Goal: Task Accomplishment & Management: Manage account settings

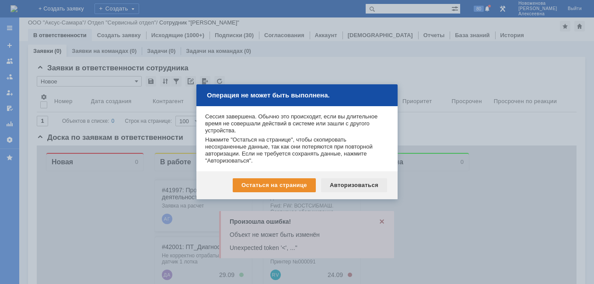
scroll to position [131, 0]
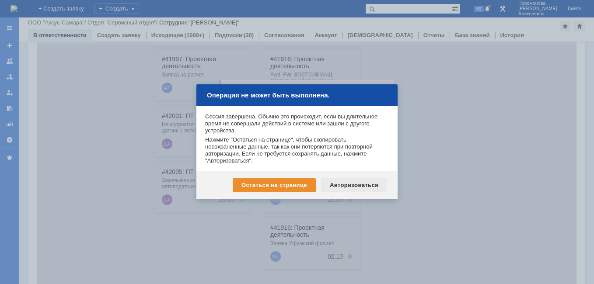
click at [353, 185] on div "Авторизоваться" at bounding box center [354, 185] width 66 height 14
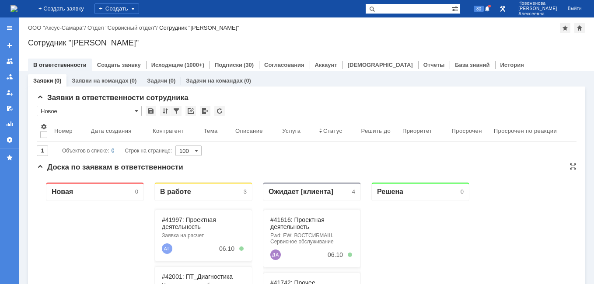
scroll to position [87, 0]
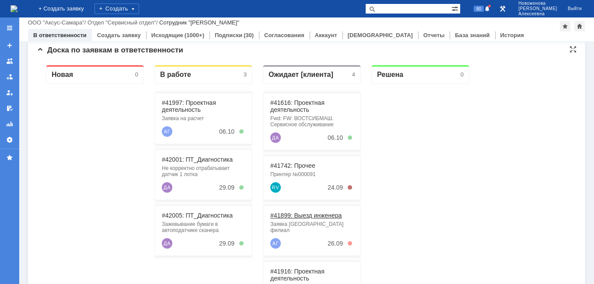
click at [311, 215] on link "#41899: Выезд инженера" at bounding box center [305, 215] width 71 height 7
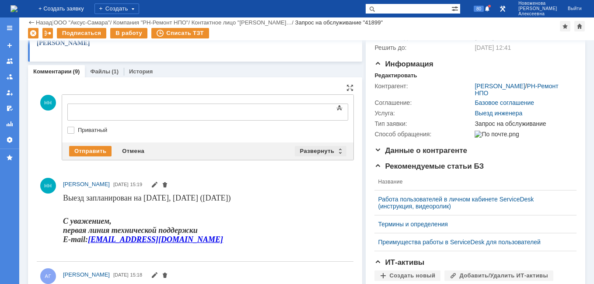
click at [335, 153] on div "Развернуть" at bounding box center [321, 151] width 52 height 10
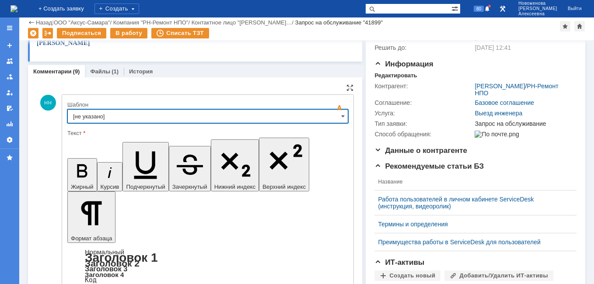
click at [335, 116] on input "[не указано]" at bounding box center [207, 116] width 281 height 14
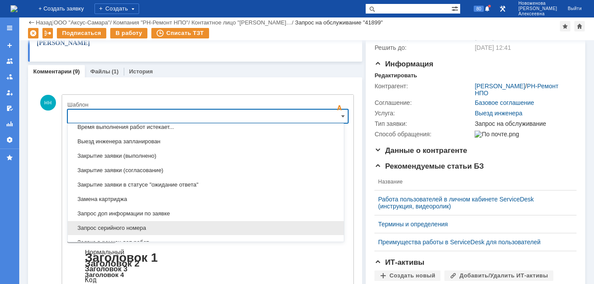
scroll to position [431, 0]
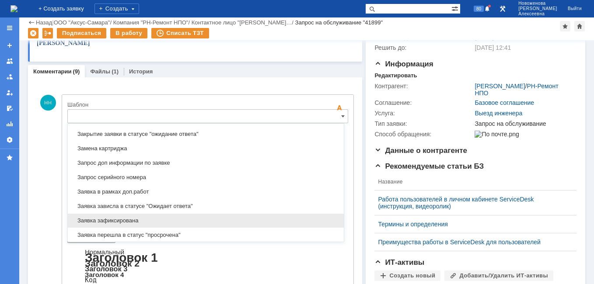
click at [116, 220] on span "Заявка зафиксирована" at bounding box center [205, 220] width 265 height 7
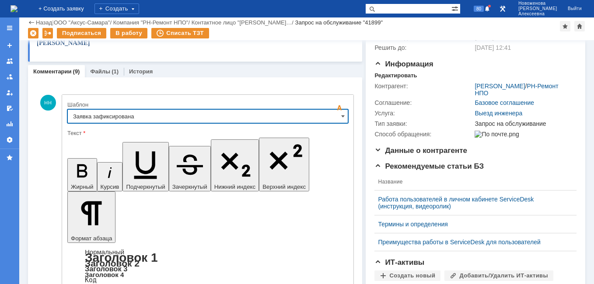
type input "Заявка зафиксирована"
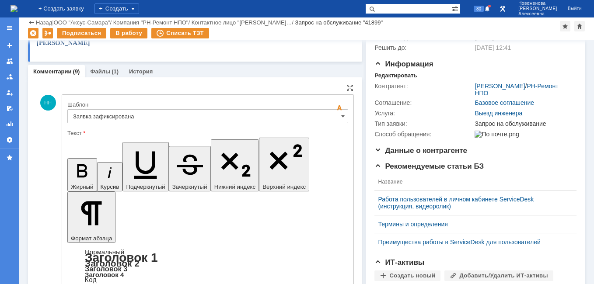
drag, startPoint x: 260, startPoint y: 2146, endPoint x: 81, endPoint y: 2145, distance: 179.2
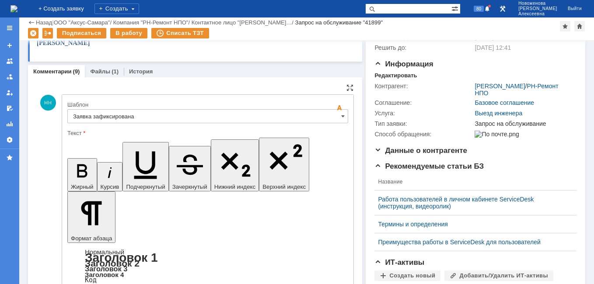
drag, startPoint x: 176, startPoint y: 2178, endPoint x: 179, endPoint y: 2174, distance: 4.6
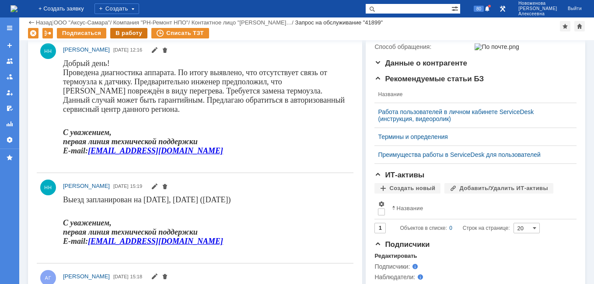
scroll to position [0, 0]
click at [128, 31] on div "В работу" at bounding box center [128, 33] width 37 height 10
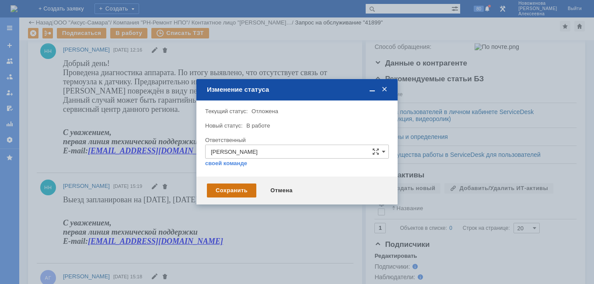
click at [239, 188] on div "Сохранить" at bounding box center [231, 191] width 49 height 14
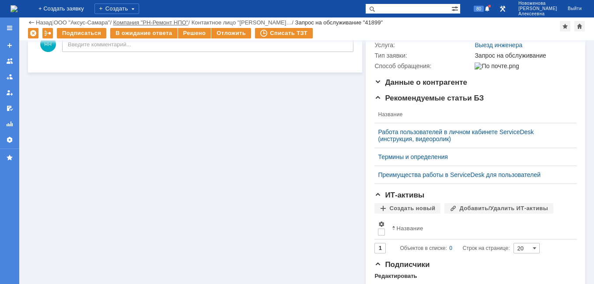
scroll to position [175, 0]
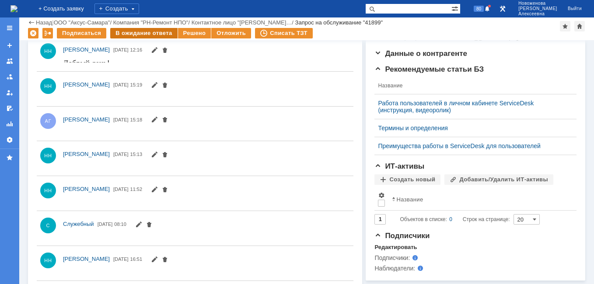
click at [129, 34] on div "В ожидание ответа" at bounding box center [143, 33] width 67 height 10
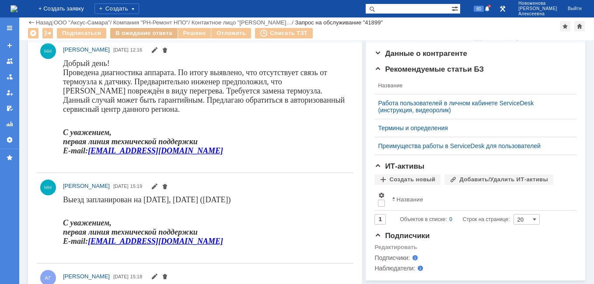
scroll to position [0, 0]
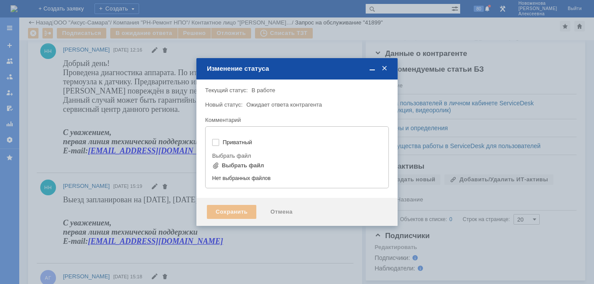
type input "[не указано]"
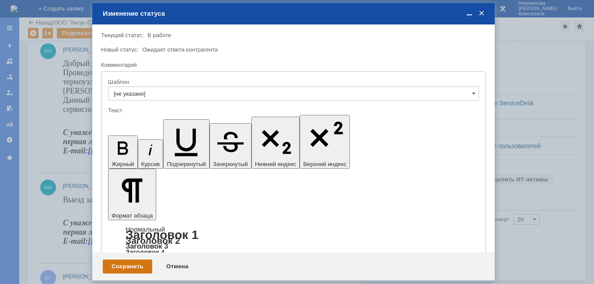
click at [118, 269] on div "Сохранить" at bounding box center [127, 267] width 49 height 14
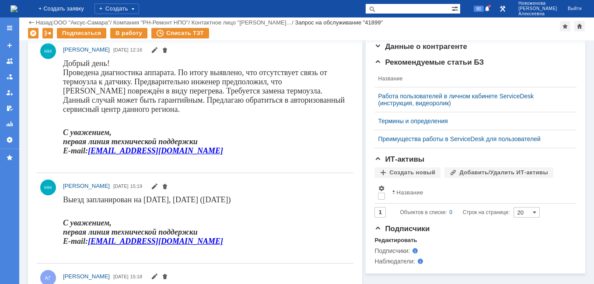
click at [416, 8] on input "text" at bounding box center [408, 8] width 86 height 10
paste input "29127"
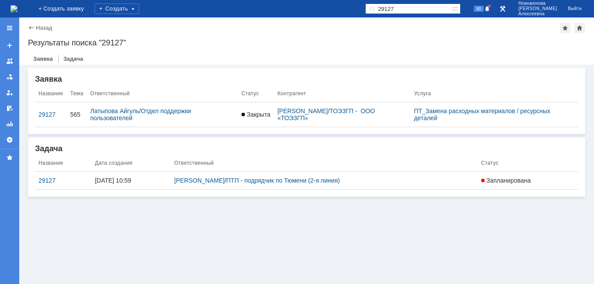
drag, startPoint x: 427, startPoint y: 5, endPoint x: 328, endPoint y: 15, distance: 100.2
click at [332, 14] on div "На домашнюю + Создать заявку Создать 29127 80 Новоженова Наталья Алексеевна Вый…" at bounding box center [297, 8] width 594 height 17
paste input "41820"
type input "41820"
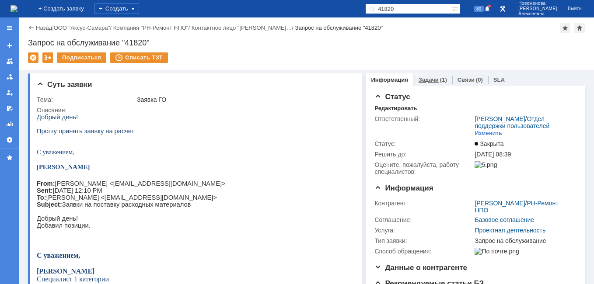
click at [428, 76] on div "Задачи (1)" at bounding box center [432, 79] width 39 height 13
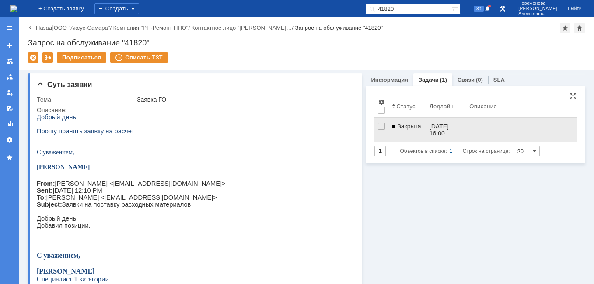
click at [426, 128] on link "25.09.2025 16:00" at bounding box center [446, 130] width 40 height 24
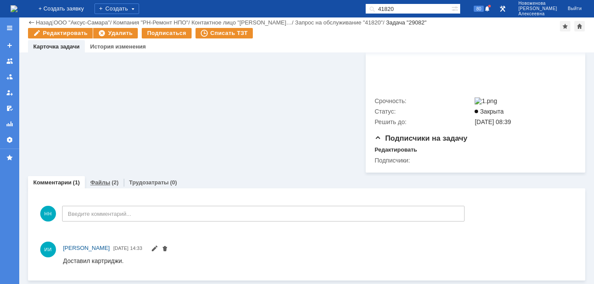
click at [102, 181] on link "Файлы" at bounding box center [100, 182] width 20 height 7
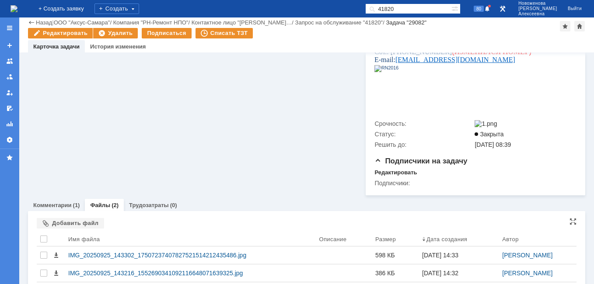
scroll to position [371, 0]
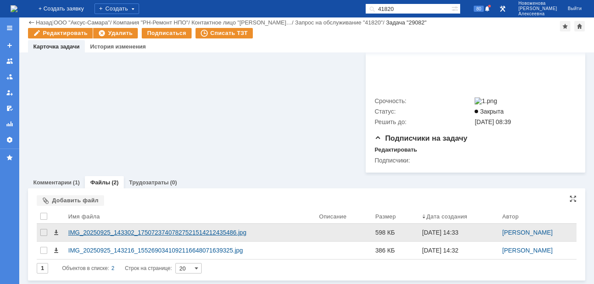
click at [126, 234] on div "IMG_20250925_143302_17507237407827521514212435486.jpg" at bounding box center [189, 232] width 243 height 7
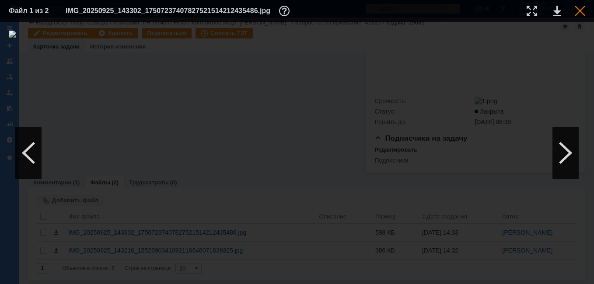
click at [582, 9] on div at bounding box center [579, 11] width 10 height 10
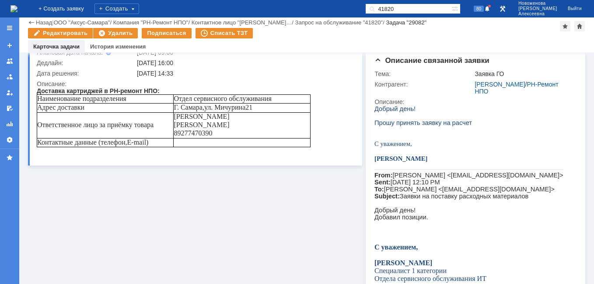
scroll to position [0, 0]
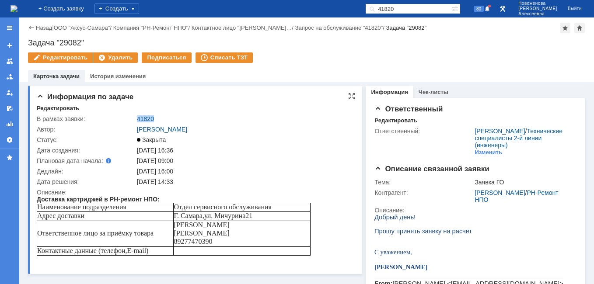
drag, startPoint x: 161, startPoint y: 121, endPoint x: 136, endPoint y: 119, distance: 25.0
click at [136, 119] on td "41820" at bounding box center [243, 119] width 217 height 10
copy link "41820"
drag, startPoint x: 97, startPoint y: 39, endPoint x: 28, endPoint y: 47, distance: 69.5
click at [28, 47] on div "Задача "29082"" at bounding box center [306, 42] width 557 height 9
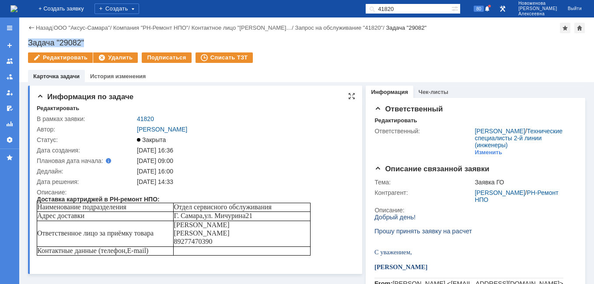
copy div "Задача "29082""
click at [145, 119] on link "41820" at bounding box center [145, 118] width 17 height 7
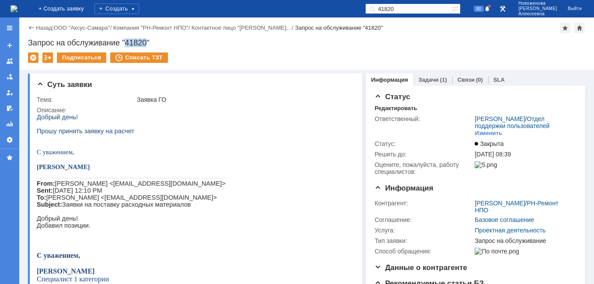
drag, startPoint x: 148, startPoint y: 40, endPoint x: 128, endPoint y: 41, distance: 20.6
click at [128, 41] on div "Запрос на обслуживание "41820"" at bounding box center [306, 42] width 557 height 9
copy div "41820"
click at [166, 38] on div "Назад | ООО "Аксус-Самара" / Компания "РН-Ремонт НПО" / Контактное лицо "Абрамо…" at bounding box center [306, 43] width 574 height 52
drag, startPoint x: 165, startPoint y: 40, endPoint x: 21, endPoint y: 44, distance: 143.8
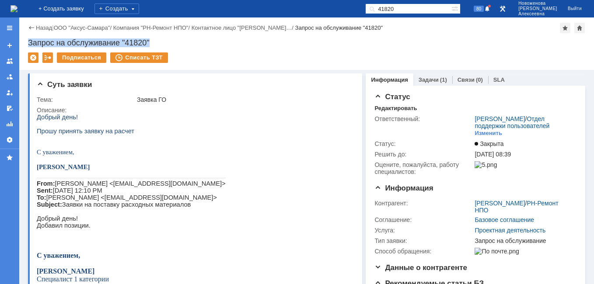
click at [21, 44] on div "Назад | ООО "Аксус-Самара" / Компания "РН-Ремонт НПО" / Контактное лицо "Абрамо…" at bounding box center [306, 43] width 574 height 52
copy div "Запрос на обслуживание "41820""
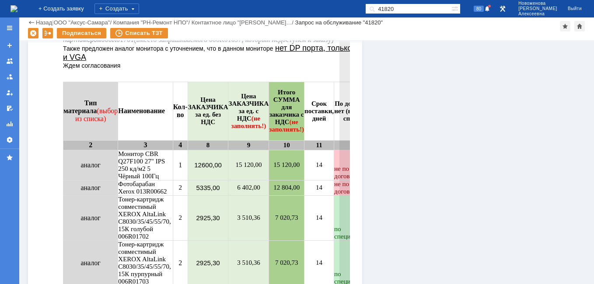
scroll to position [1005, 0]
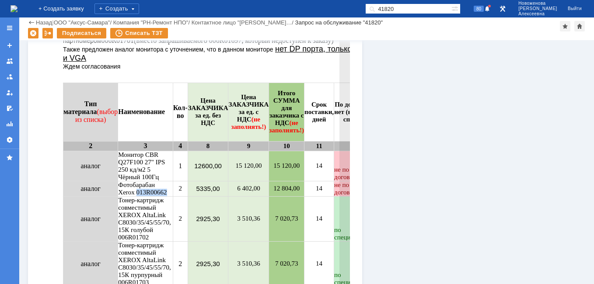
drag, startPoint x: 170, startPoint y: 198, endPoint x: 139, endPoint y: 197, distance: 30.6
click at [139, 196] on td "Фотобарабан Xerox 013R00662" at bounding box center [145, 188] width 55 height 15
drag, startPoint x: 168, startPoint y: 198, endPoint x: 139, endPoint y: 198, distance: 29.3
click at [139, 196] on td "Фотобарабан Xerox 013R00662" at bounding box center [145, 188] width 55 height 15
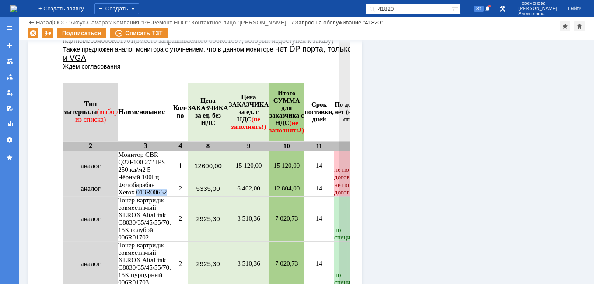
copy td "013R00662"
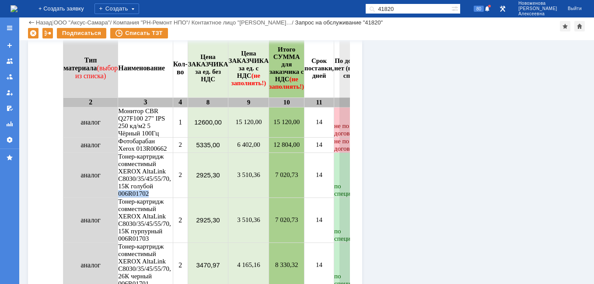
drag, startPoint x: 150, startPoint y: 200, endPoint x: 121, endPoint y: 202, distance: 29.8
click at [121, 198] on td "Тонер-картридж совместимый XEROX AltaLink C8030/35/45/55/70, 15К голубой 006R01…" at bounding box center [145, 175] width 55 height 45
copy td "006R01702"
click at [17, 7] on img at bounding box center [13, 8] width 7 height 7
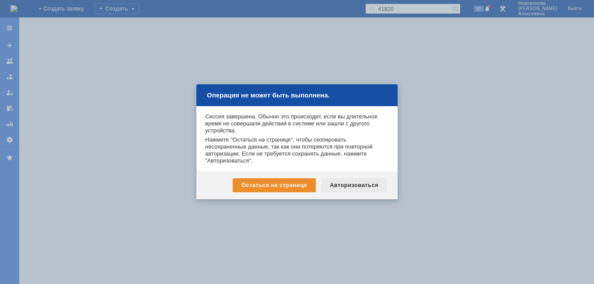
click at [367, 188] on div "Авторизоваться" at bounding box center [354, 185] width 66 height 14
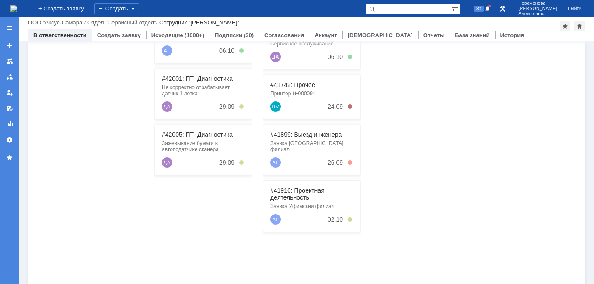
scroll to position [175, 0]
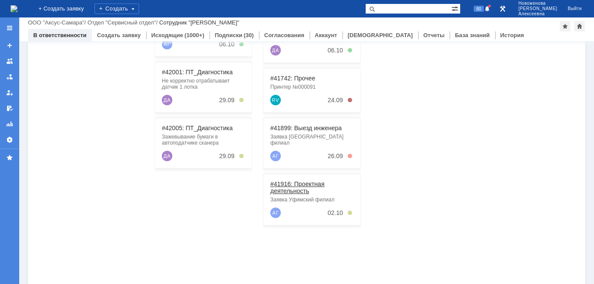
click at [296, 181] on link "#41916: Проектная деятельность" at bounding box center [297, 188] width 54 height 14
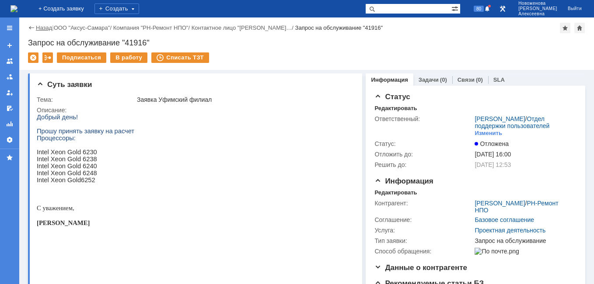
click at [39, 27] on link "Назад" at bounding box center [44, 27] width 16 height 7
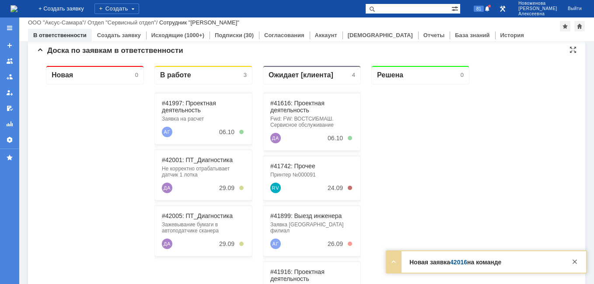
scroll to position [87, 0]
click at [457, 261] on link "42016" at bounding box center [458, 262] width 17 height 7
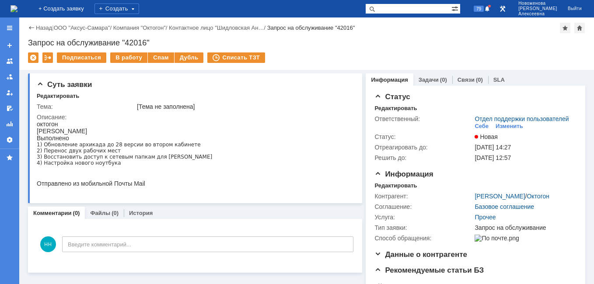
click at [14, 10] on img at bounding box center [13, 8] width 7 height 7
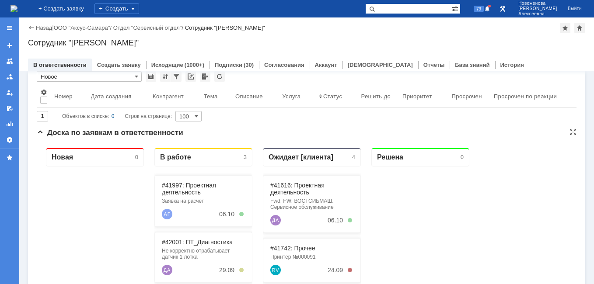
scroll to position [87, 0]
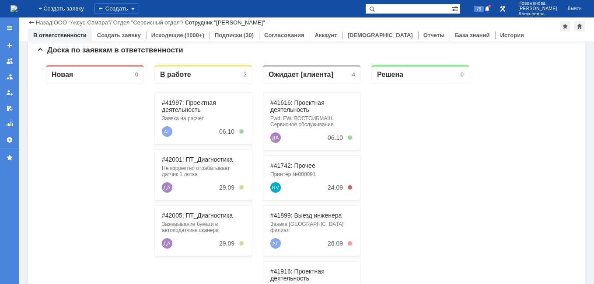
click at [422, 10] on input "text" at bounding box center [408, 8] width 86 height 10
type input "41792"
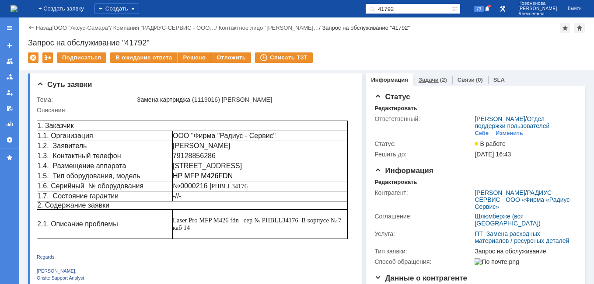
click at [431, 81] on link "Задачи" at bounding box center [428, 79] width 20 height 7
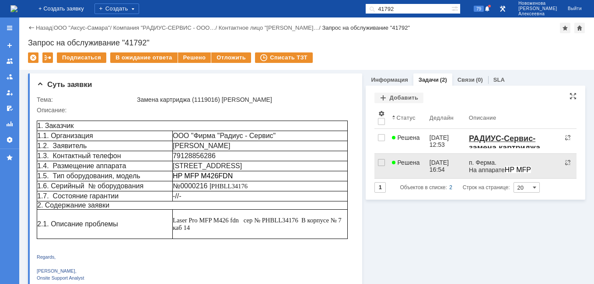
click at [405, 162] on span "Решена" at bounding box center [406, 162] width 28 height 7
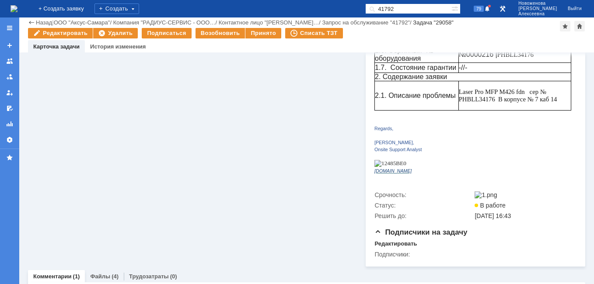
scroll to position [102, 0]
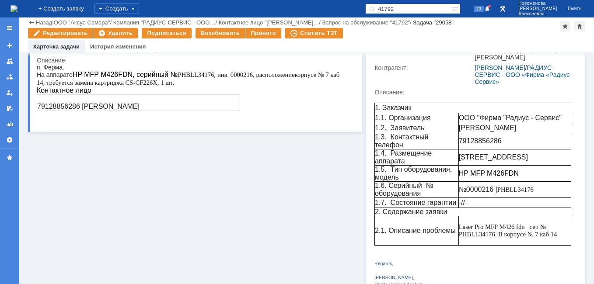
click at [35, 21] on div "Назад" at bounding box center [40, 22] width 24 height 7
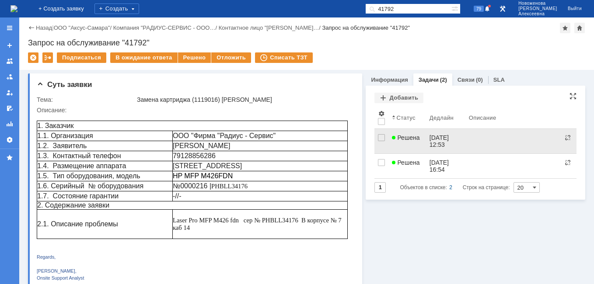
click at [413, 136] on span "Решена" at bounding box center [406, 137] width 28 height 7
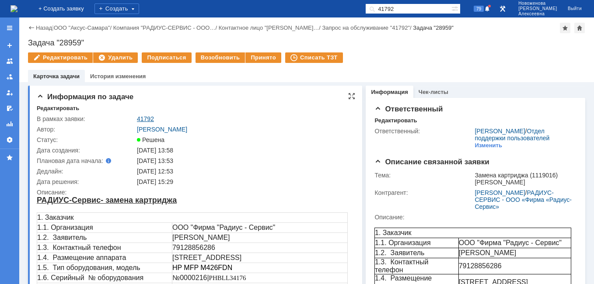
click at [149, 117] on link "41792" at bounding box center [145, 118] width 17 height 7
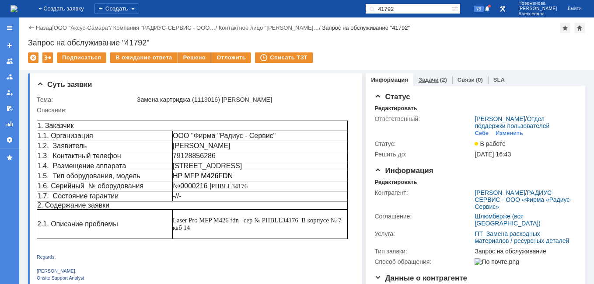
click at [429, 76] on link "Задачи" at bounding box center [428, 79] width 20 height 7
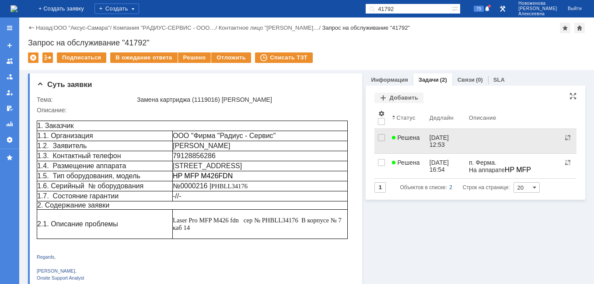
click at [452, 133] on link "23.09.2025 12:53" at bounding box center [445, 141] width 39 height 24
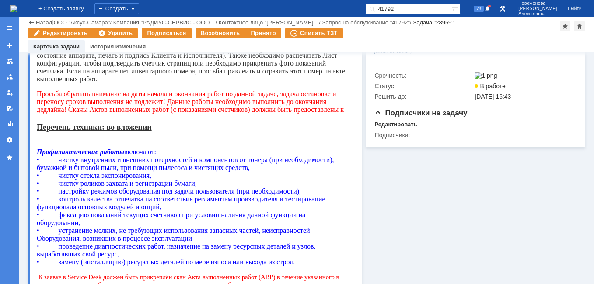
scroll to position [131, 0]
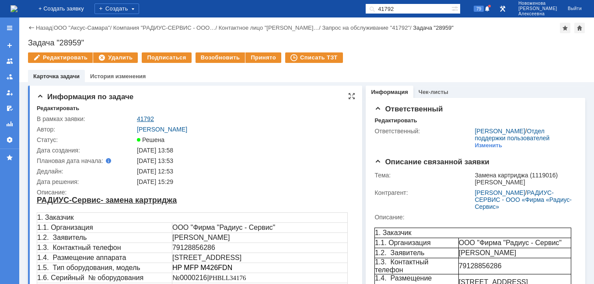
click at [147, 119] on link "41792" at bounding box center [145, 118] width 17 height 7
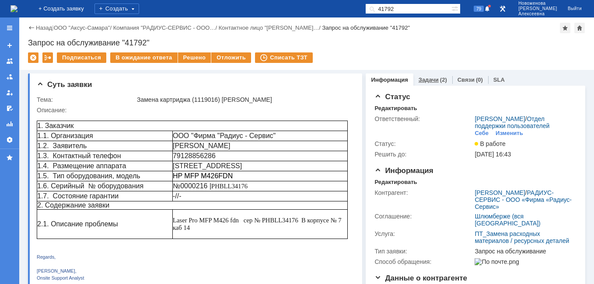
click at [428, 80] on link "Задачи" at bounding box center [428, 79] width 20 height 7
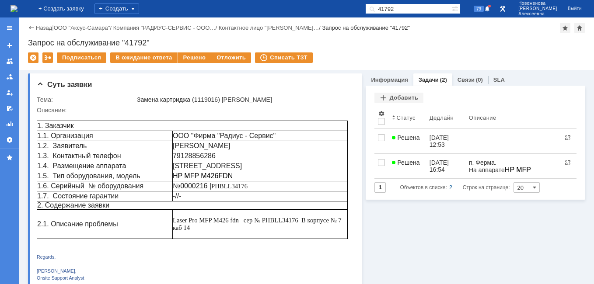
click at [429, 164] on div "23.09.2025 16:54" at bounding box center [439, 166] width 21 height 14
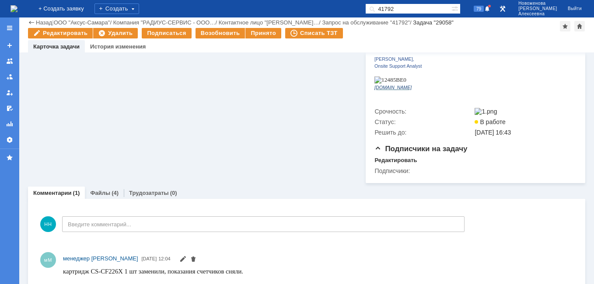
click at [105, 190] on link "Файлы" at bounding box center [100, 193] width 20 height 7
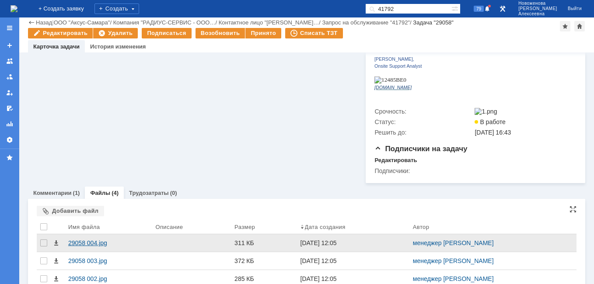
click at [82, 240] on div "29058 004.jpg" at bounding box center [108, 243] width 80 height 7
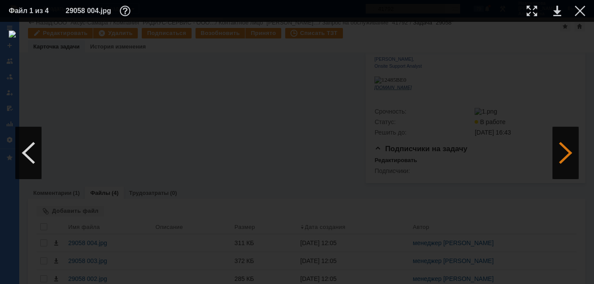
click at [569, 146] on div at bounding box center [565, 153] width 26 height 52
click at [558, 12] on link at bounding box center [557, 11] width 8 height 10
click at [579, 6] on div at bounding box center [579, 11] width 10 height 10
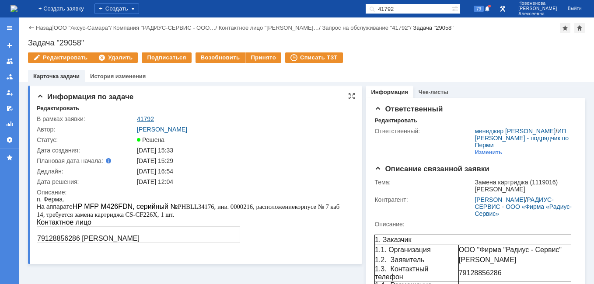
click at [144, 118] on link "41792" at bounding box center [145, 118] width 17 height 7
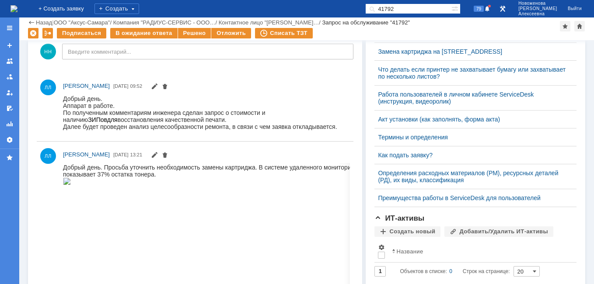
scroll to position [175, 0]
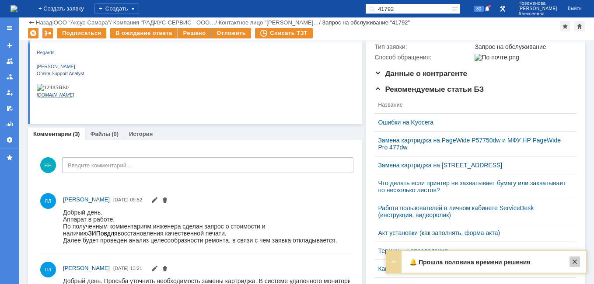
click at [578, 261] on div at bounding box center [574, 262] width 10 height 10
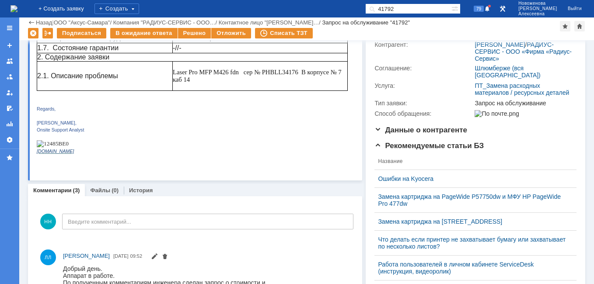
scroll to position [0, 0]
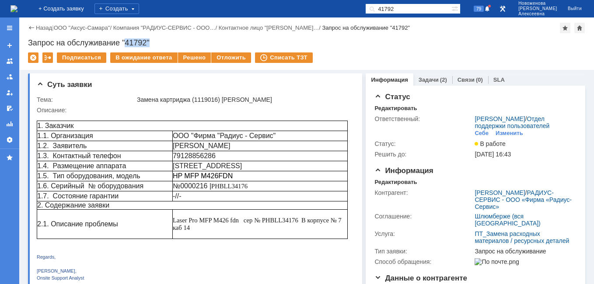
drag, startPoint x: 149, startPoint y: 44, endPoint x: 126, endPoint y: 40, distance: 23.6
click at [126, 40] on div "Запрос на обслуживание "41792"" at bounding box center [306, 42] width 557 height 9
click at [172, 40] on div "Запрос на обслуживание "41792"" at bounding box center [306, 42] width 557 height 9
drag, startPoint x: 147, startPoint y: 41, endPoint x: 126, endPoint y: 43, distance: 20.6
click at [126, 43] on div "Запрос на обслуживание "41792"" at bounding box center [306, 42] width 557 height 9
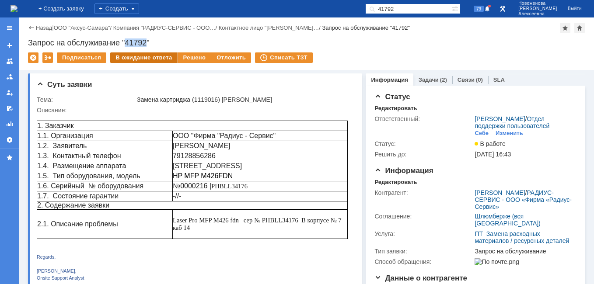
copy div "41792"
drag, startPoint x: 423, startPoint y: 10, endPoint x: 320, endPoint y: 9, distance: 103.2
click at [321, 9] on div "На домашнюю + Создать заявку Создать 41792 79 Новоженова Наталья Алексеевна Вый…" at bounding box center [297, 8] width 594 height 17
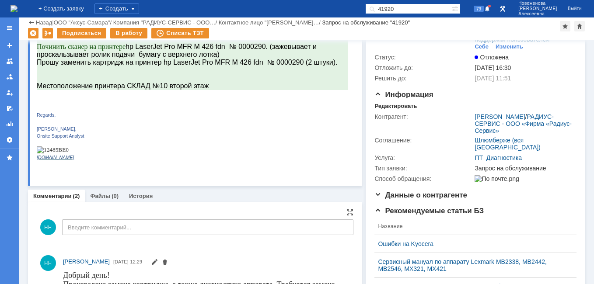
scroll to position [131, 0]
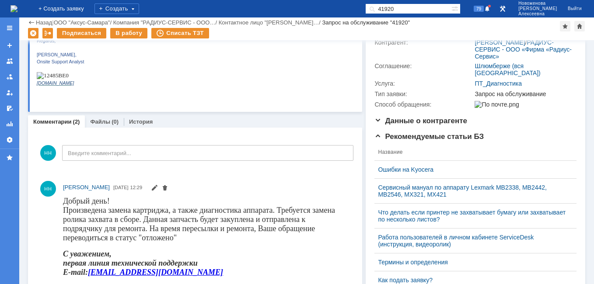
drag, startPoint x: 422, startPoint y: 7, endPoint x: 343, endPoint y: 7, distance: 79.1
click at [343, 7] on div "На домашнюю + Создать заявку Создать 41920 79 Новоженова Наталья Алексеевна Вый…" at bounding box center [297, 8] width 594 height 17
paste input "81"
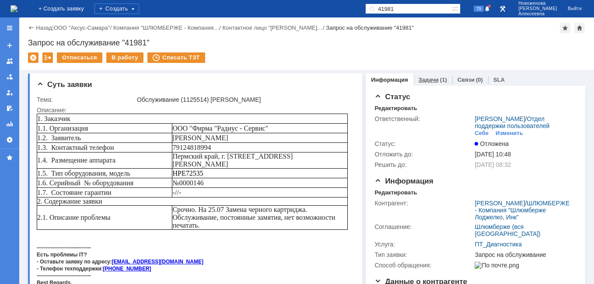
click at [427, 78] on link "Задачи" at bounding box center [428, 79] width 20 height 7
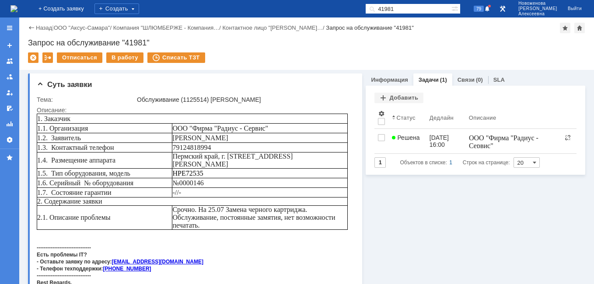
click at [17, 7] on img at bounding box center [13, 8] width 7 height 7
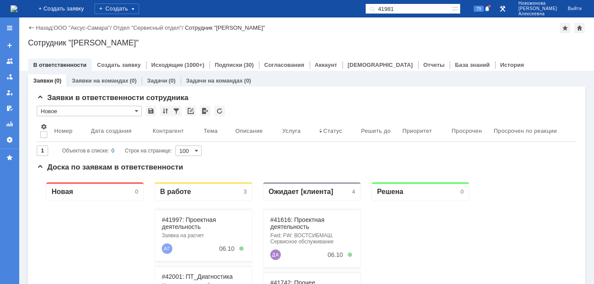
drag, startPoint x: 423, startPoint y: 7, endPoint x: 354, endPoint y: 12, distance: 68.4
click at [354, 12] on div "На домашнюю + Создать заявку Создать 41981 79 Новоженова Наталья Алексеевна Вый…" at bounding box center [297, 8] width 594 height 17
paste input "1528"
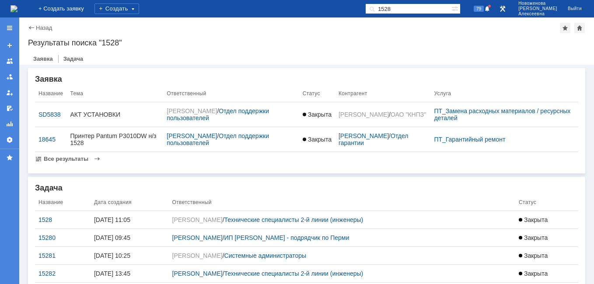
click at [396, 7] on input "1528" at bounding box center [408, 8] width 86 height 10
click at [396, 9] on input "1528" at bounding box center [408, 8] width 86 height 10
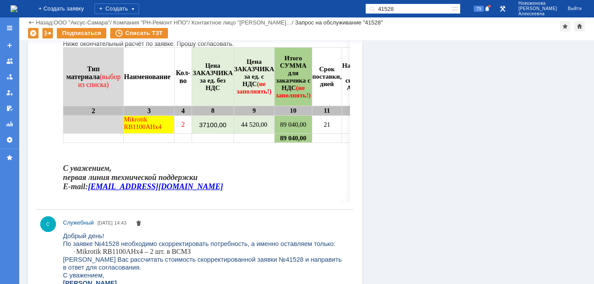
scroll to position [1967, 0]
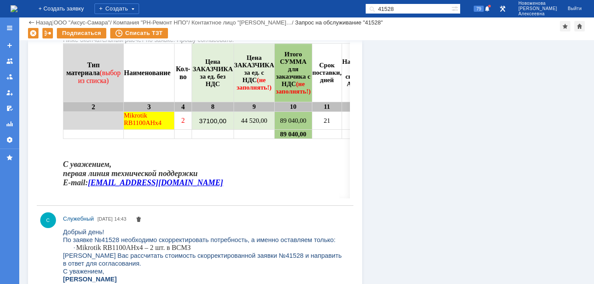
drag, startPoint x: 423, startPoint y: 9, endPoint x: 336, endPoint y: 2, distance: 87.3
click at [336, 2] on div "На домашнюю + Создать заявку Создать 41528 79 Новоженова Наталья Алексеевна Вый…" at bounding box center [297, 8] width 594 height 17
paste input "09"
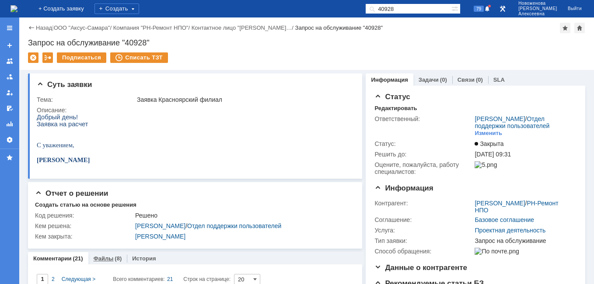
click at [101, 261] on link "Файлы" at bounding box center [104, 258] width 20 height 7
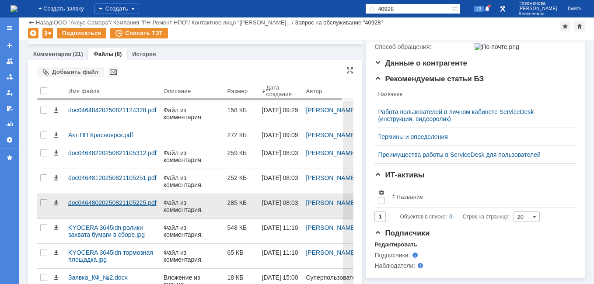
scroll to position [216, 0]
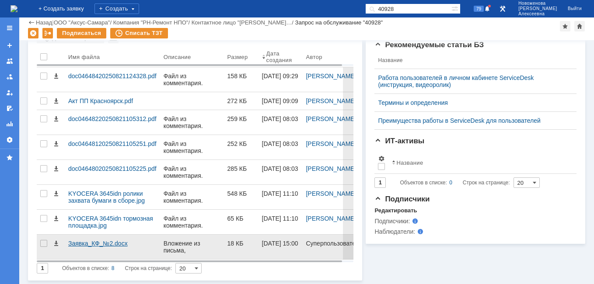
click at [85, 244] on div "Заявка_КФ_№2.docx" at bounding box center [112, 243] width 88 height 7
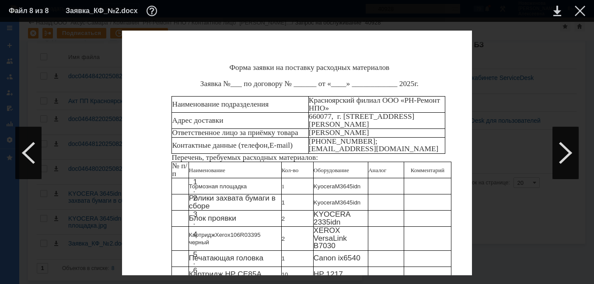
scroll to position [109, 0]
click at [577, 12] on div at bounding box center [579, 11] width 10 height 10
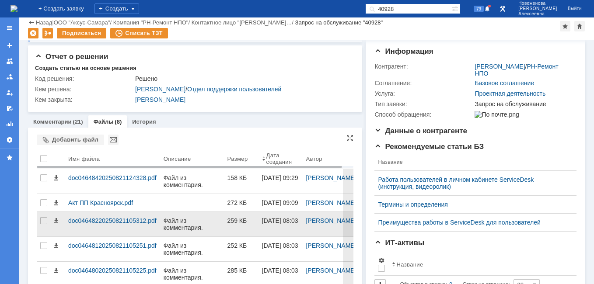
scroll to position [0, 0]
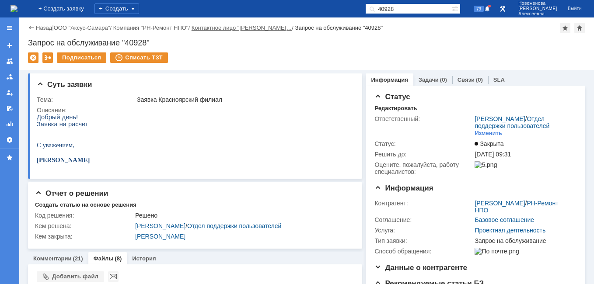
drag, startPoint x: 426, startPoint y: 10, endPoint x: 257, endPoint y: 28, distance: 169.2
click at [258, 28] on div "На домашнюю + Создать заявку Создать 40928 79 Новоженова Наталья Алексеевна Вый…" at bounding box center [297, 142] width 594 height 284
paste input "1607"
type input "41607"
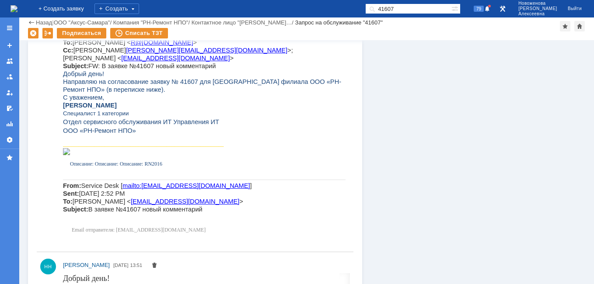
scroll to position [1748, 0]
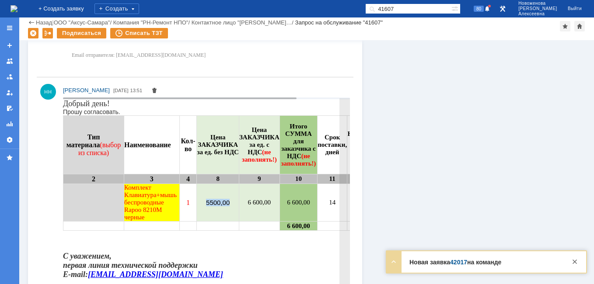
drag, startPoint x: 220, startPoint y: 202, endPoint x: 193, endPoint y: 201, distance: 27.1
click at [197, 201] on td "5500,00" at bounding box center [218, 203] width 42 height 38
copy td "5500,00"
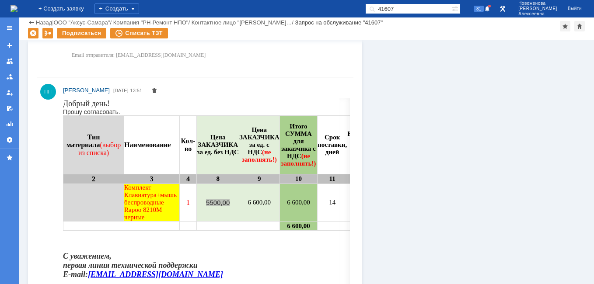
click at [17, 12] on img at bounding box center [13, 8] width 7 height 7
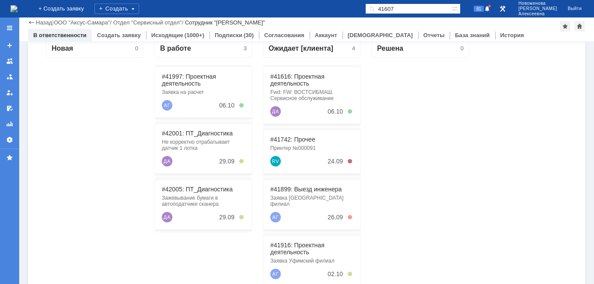
scroll to position [131, 0]
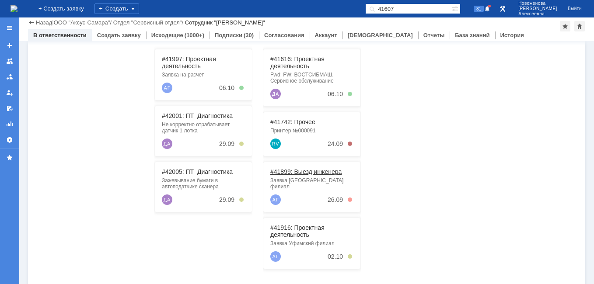
click at [303, 173] on link "#41899: Выезд инженера" at bounding box center [305, 171] width 71 height 7
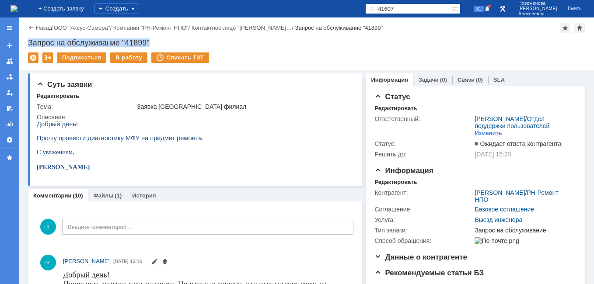
drag, startPoint x: 166, startPoint y: 41, endPoint x: 25, endPoint y: 41, distance: 140.7
click at [25, 41] on div "Назад | ООО "Аксус-Самара" / Компания "РН-Ремонт НПО" / Контактное лицо "Абрамо…" at bounding box center [306, 43] width 574 height 52
copy div "Запрос на обслуживание "41899""
click at [100, 196] on link "Файлы" at bounding box center [104, 195] width 20 height 7
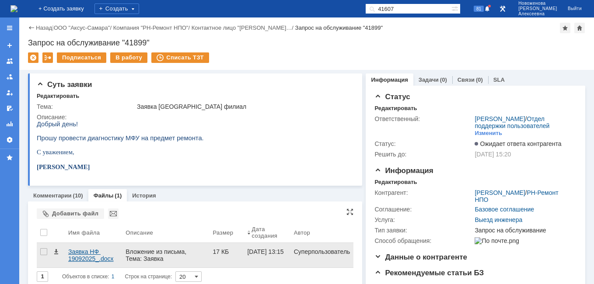
click at [91, 255] on div "Заявка НФ 19092025_.docx" at bounding box center [93, 255] width 50 height 14
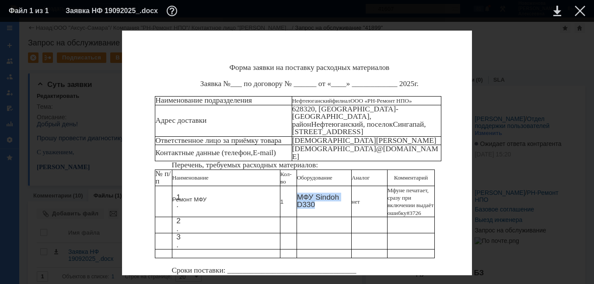
drag, startPoint x: 317, startPoint y: 191, endPoint x: 299, endPoint y: 182, distance: 20.7
click at [299, 194] on p "МФУ Sindoh D330" at bounding box center [324, 201] width 54 height 15
copy p "МФУ Sindoh D330"
drag, startPoint x: 581, startPoint y: 6, endPoint x: 573, endPoint y: 11, distance: 9.5
click at [581, 7] on div at bounding box center [579, 11] width 10 height 10
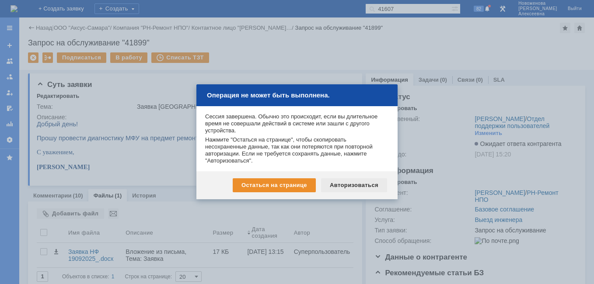
click at [363, 187] on div "Авторизоваться" at bounding box center [354, 185] width 66 height 14
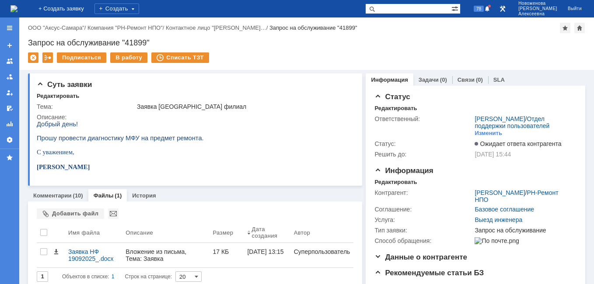
click at [17, 11] on img at bounding box center [13, 8] width 7 height 7
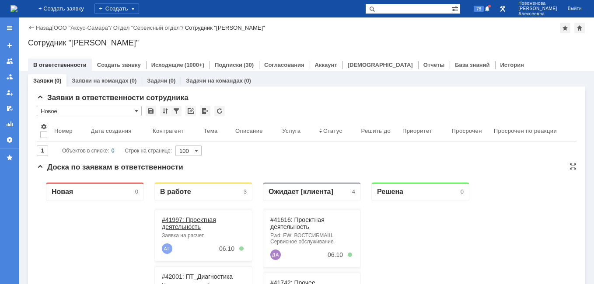
click at [184, 224] on link "#41997: Проектная деятельность" at bounding box center [189, 223] width 54 height 14
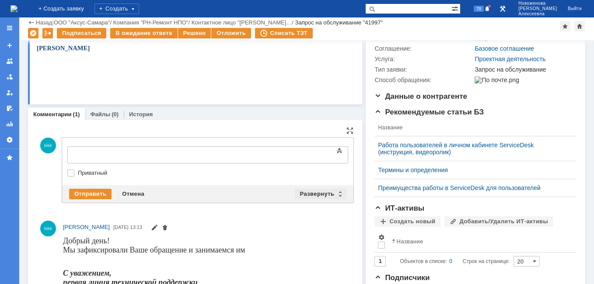
click at [338, 193] on div "Развернуть" at bounding box center [321, 194] width 52 height 10
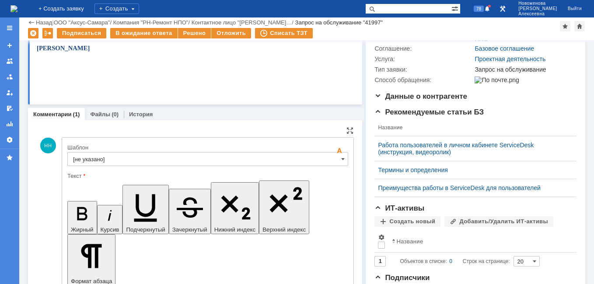
click at [336, 159] on input "[не указано]" at bounding box center [207, 159] width 281 height 14
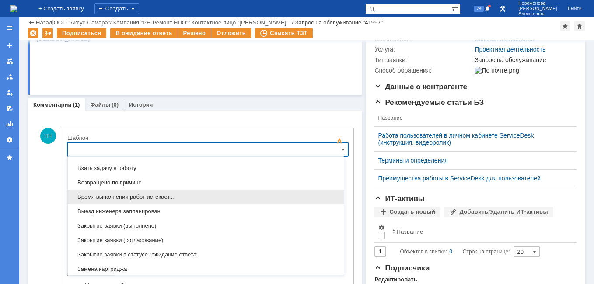
scroll to position [431, 0]
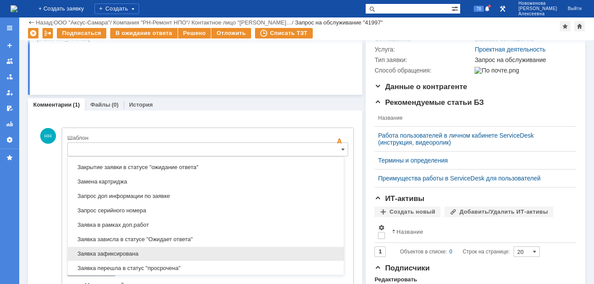
drag, startPoint x: 135, startPoint y: 252, endPoint x: 68, endPoint y: 56, distance: 208.0
click at [135, 252] on span "Заявка зафиксирована" at bounding box center [205, 253] width 265 height 7
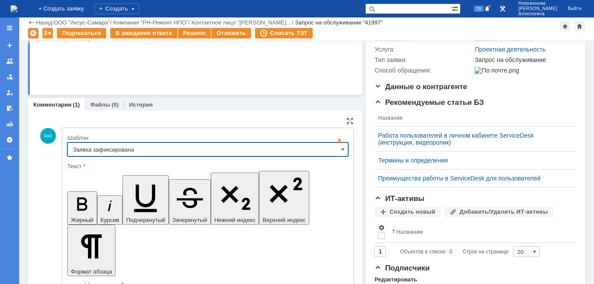
type input "Заявка зафиксирована"
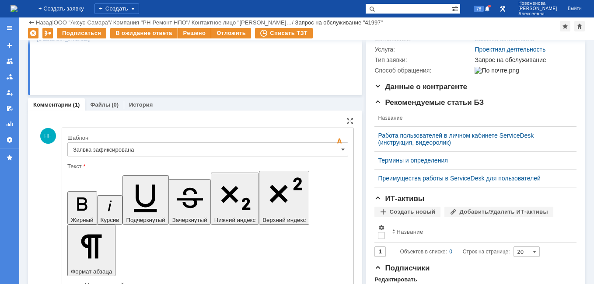
drag, startPoint x: 257, startPoint y: 2182, endPoint x: 80, endPoint y: 2180, distance: 177.4
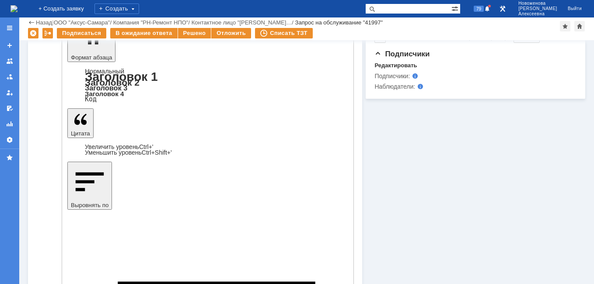
scroll to position [358, 0]
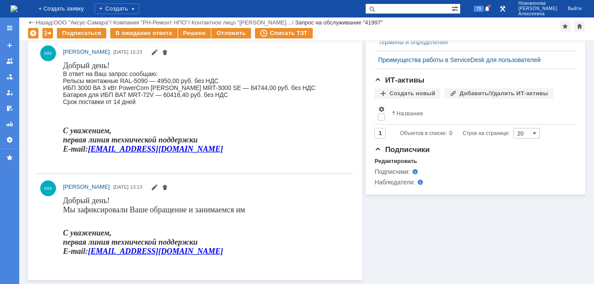
scroll to position [0, 0]
click at [146, 31] on div "В ожидание ответа" at bounding box center [143, 33] width 67 height 10
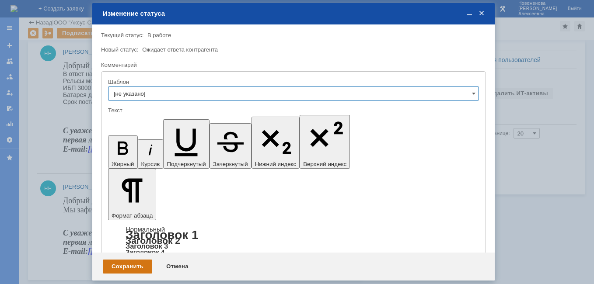
click at [127, 265] on div "Сохранить" at bounding box center [127, 267] width 49 height 14
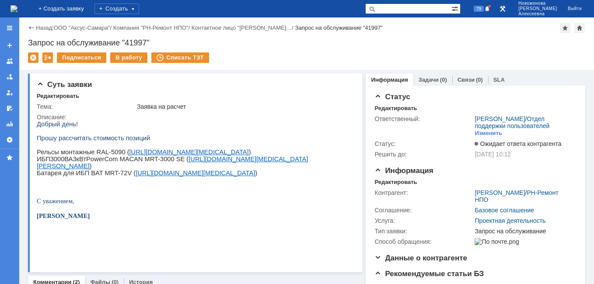
click at [17, 8] on img at bounding box center [13, 8] width 7 height 7
